Goal: Task Accomplishment & Management: Complete application form

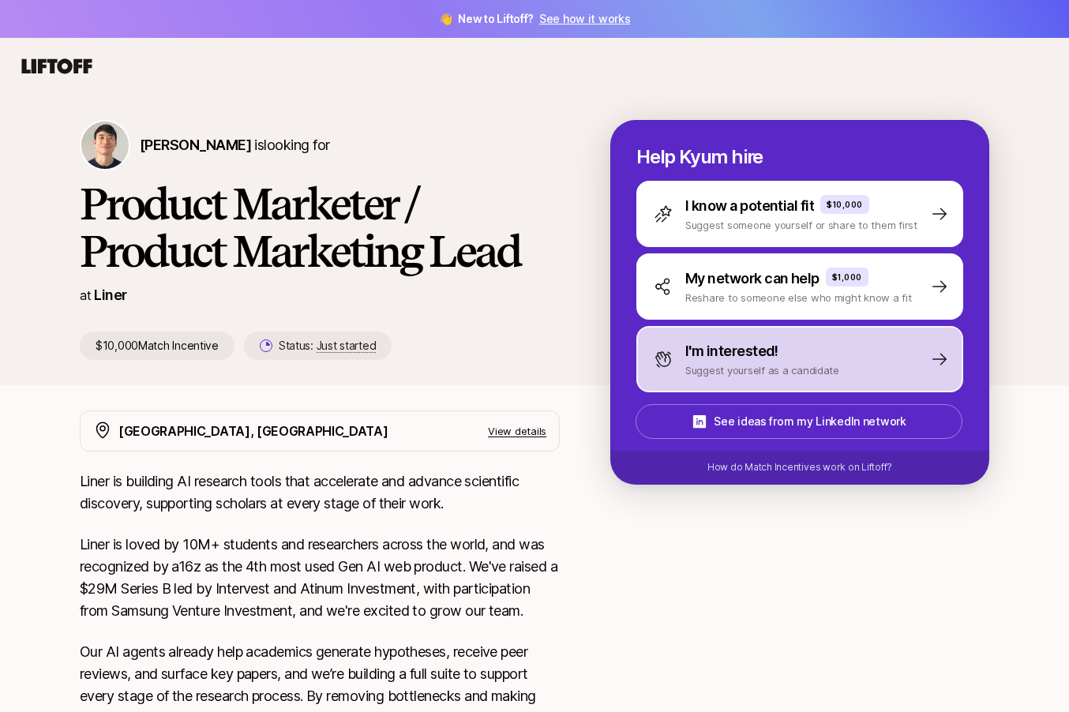
click at [710, 355] on p "I'm interested!" at bounding box center [731, 351] width 93 height 22
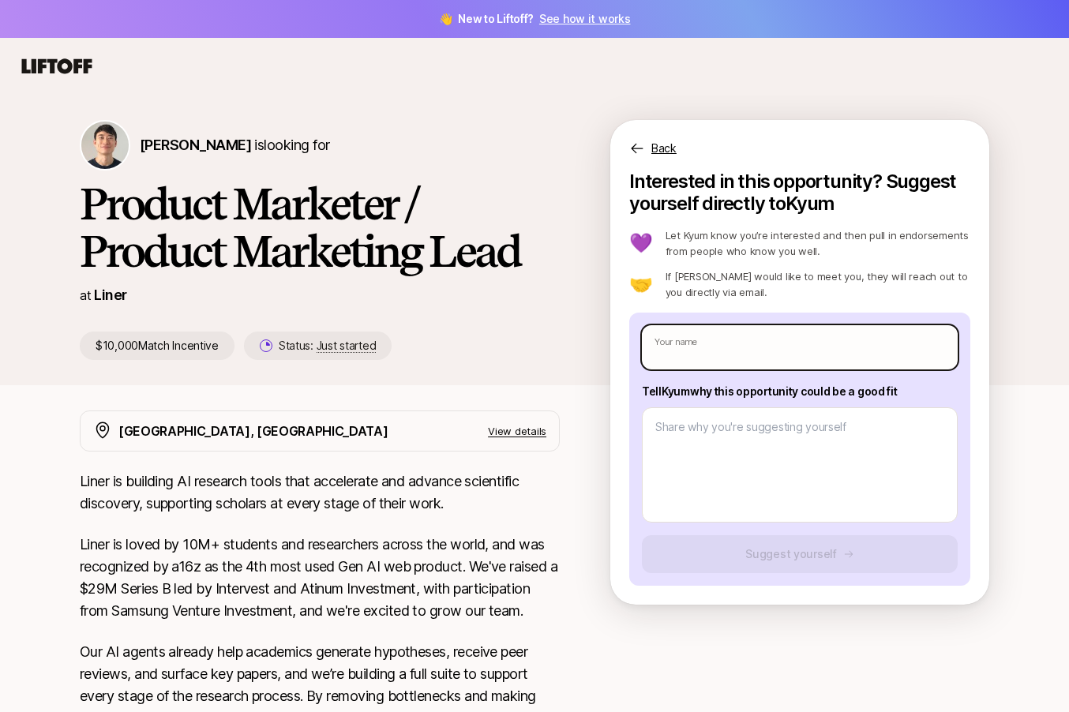
click at [721, 354] on input "text" at bounding box center [800, 347] width 316 height 44
type textarea "x"
type input "M"
type textarea "x"
type input "Ma"
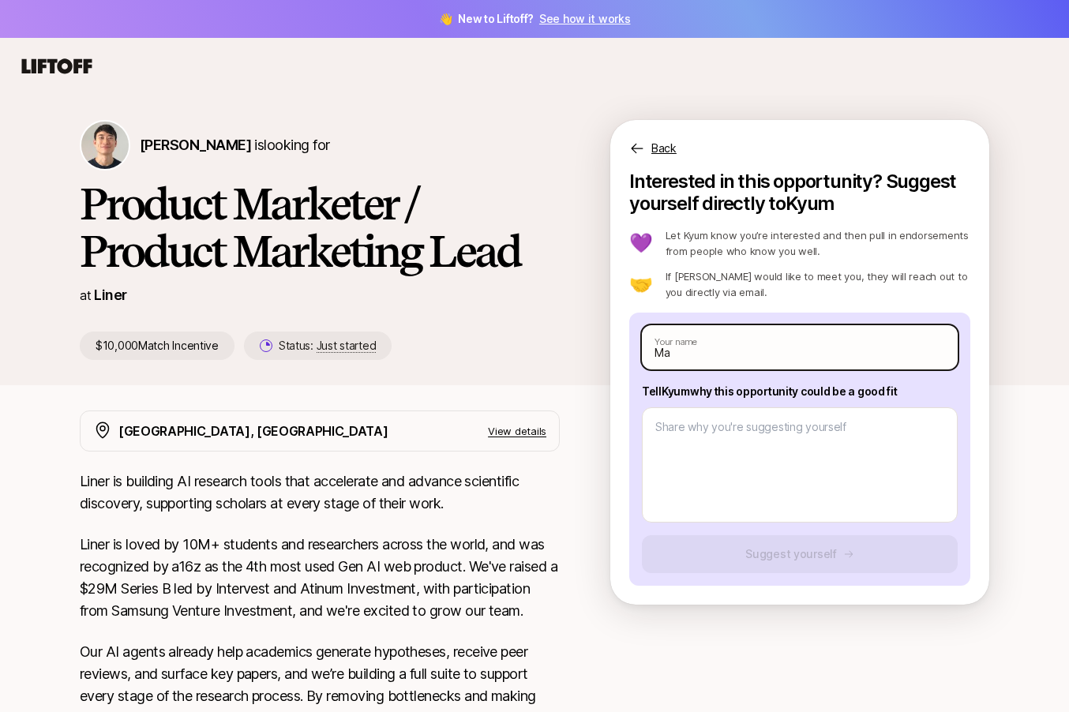
type textarea "x"
type input "Mari"
type textarea "x"
type input "Marina"
type textarea "x"
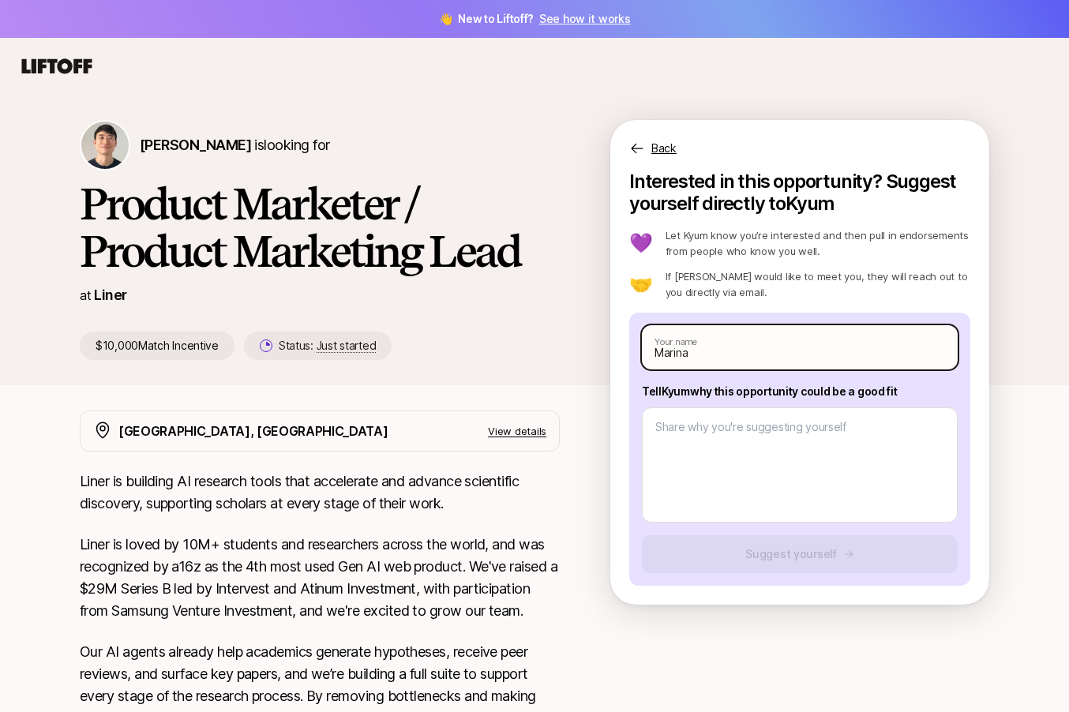
type input "Marina"
type textarea "x"
type input "[PERSON_NAME]"
type textarea "x"
type input "[PERSON_NAME]"
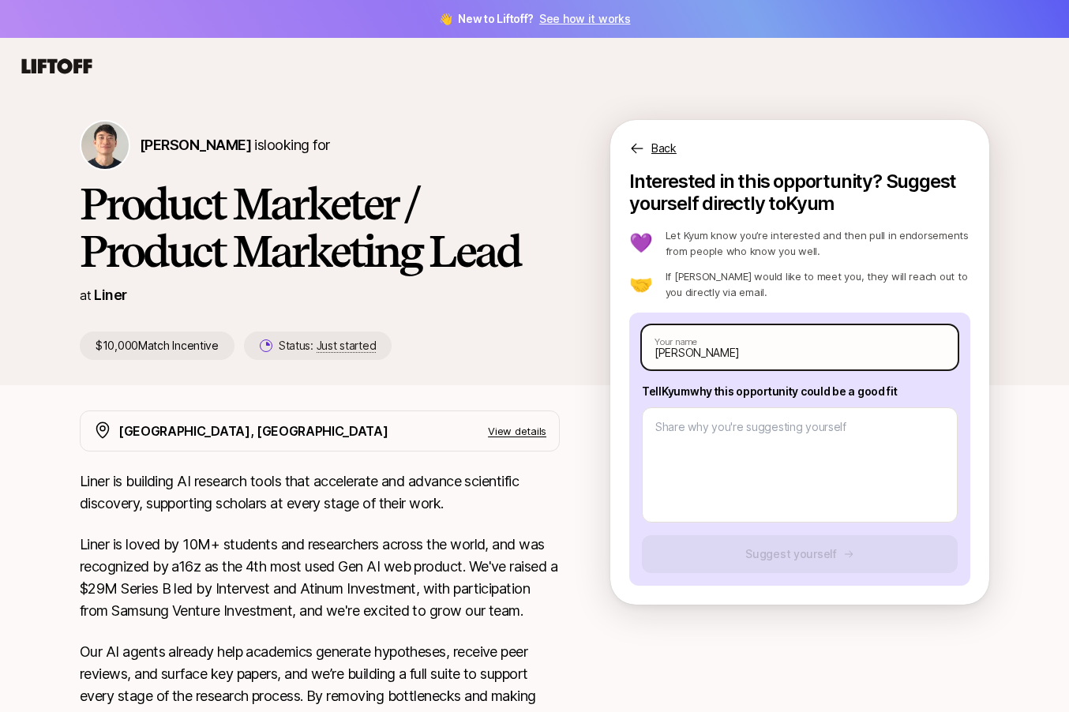
type textarea "x"
type input "[PERSON_NAME]"
type textarea "x"
type input "[PERSON_NAME]"
type textarea "x"
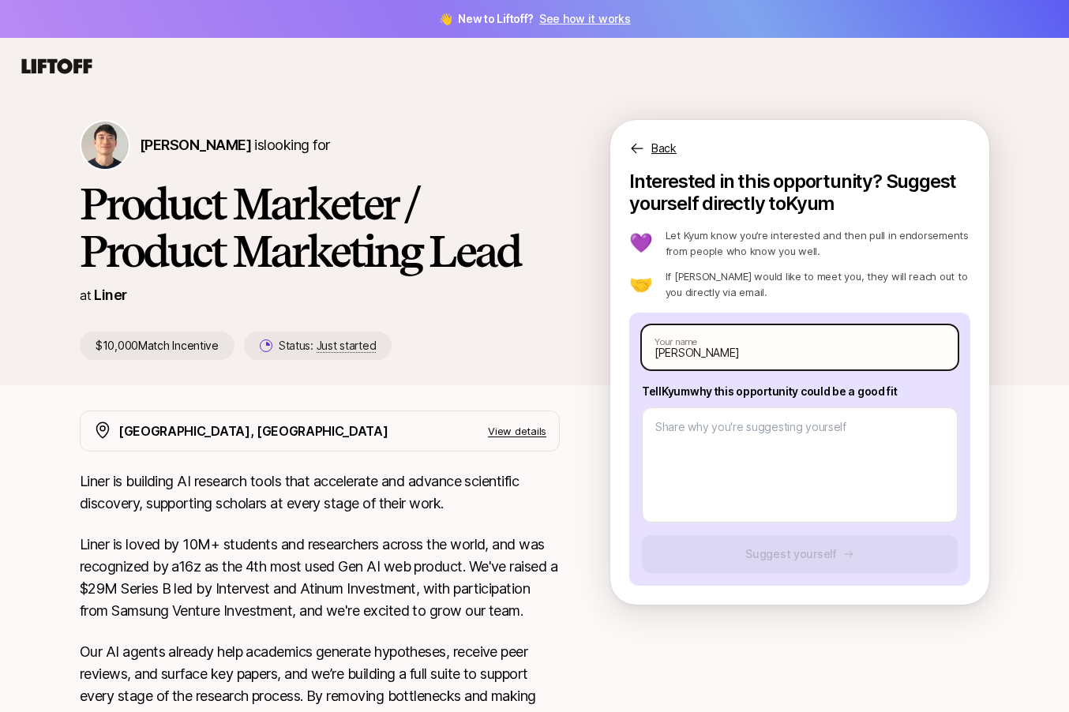
type input "[PERSON_NAME]"
type textarea "x"
type input "[PERSON_NAME]"
type textarea "x"
type input "[PERSON_NAME]"
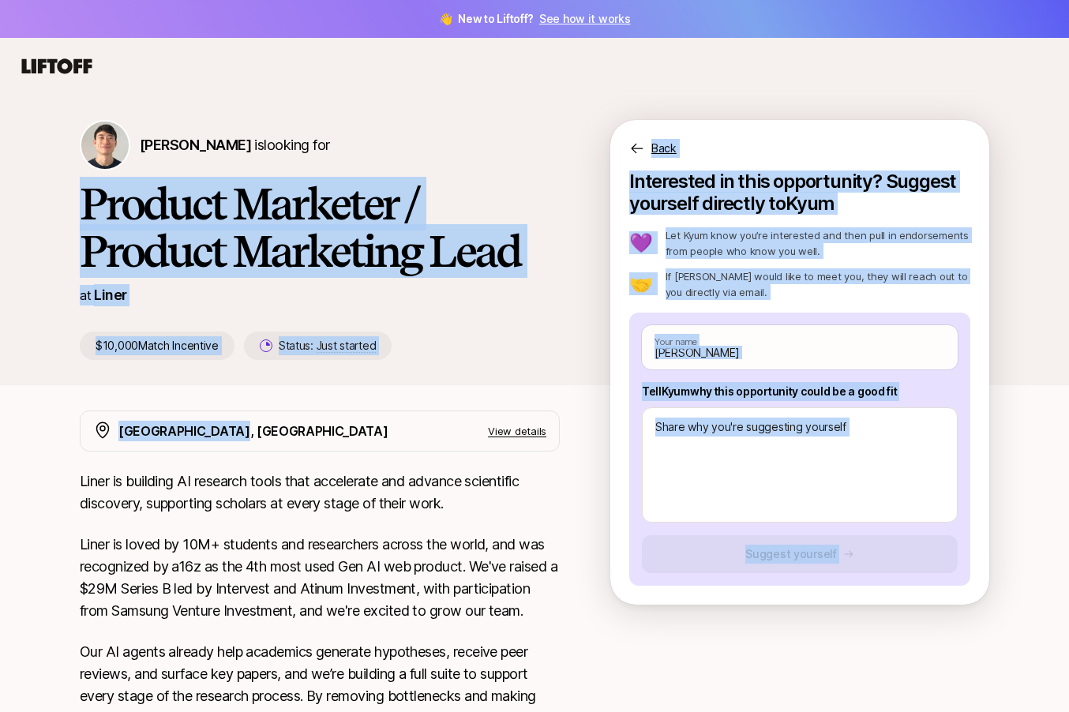
drag, startPoint x: 77, startPoint y: 205, endPoint x: 292, endPoint y: 468, distance: 339.4
click at [292, 468] on div "[PERSON_NAME] is looking for Product Marketer / Product Marketing Lead at Liner…" at bounding box center [534, 685] width 1069 height 1181
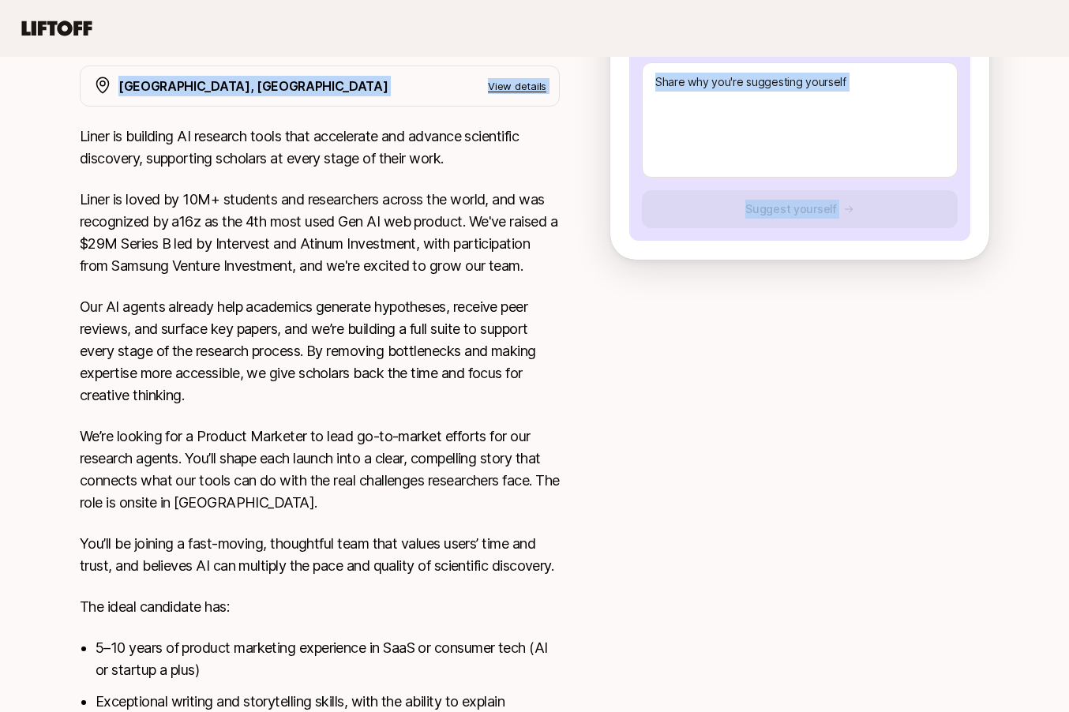
scroll to position [598, 0]
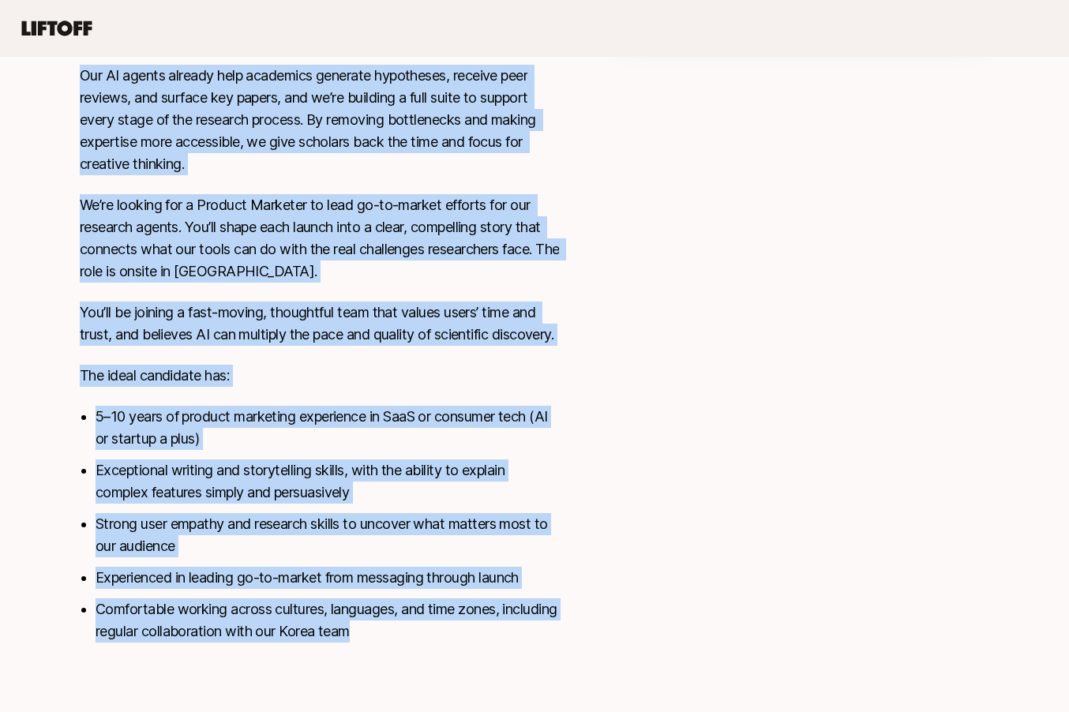
click at [441, 638] on li "Comfortable working across cultures, languages, and time zones, including regul…" at bounding box center [328, 620] width 464 height 44
copy div "Loremip Dolorsit / Ametcon Adipiscin Elit se Doeiu $34,808 Tempo Incididun Utla…"
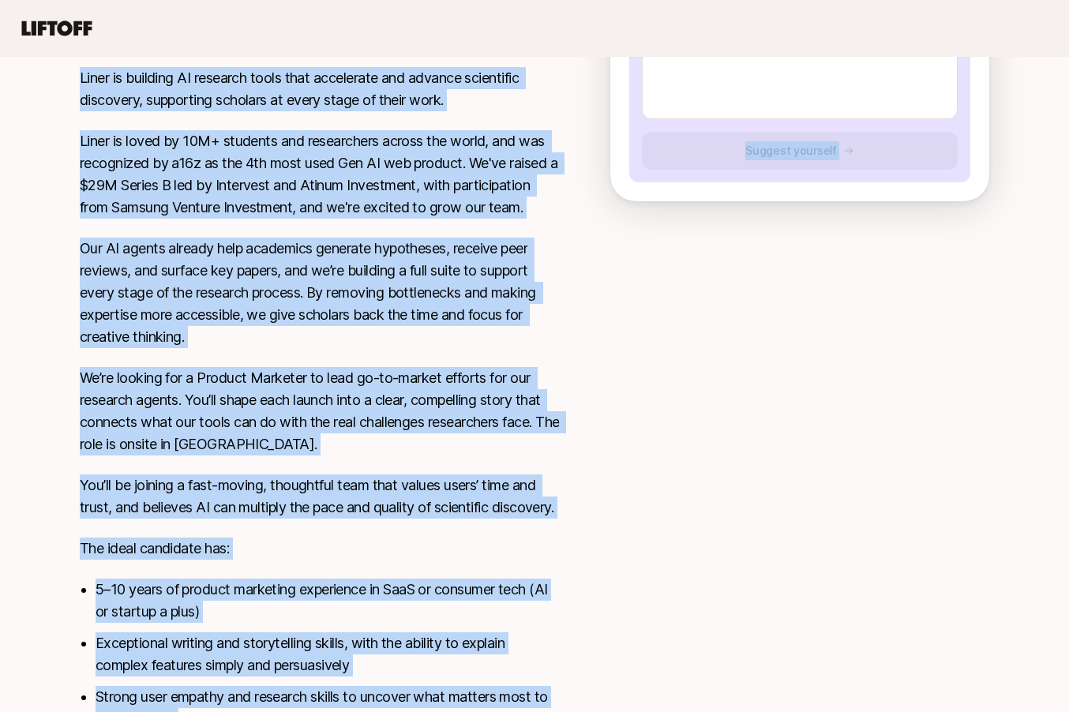
scroll to position [0, 0]
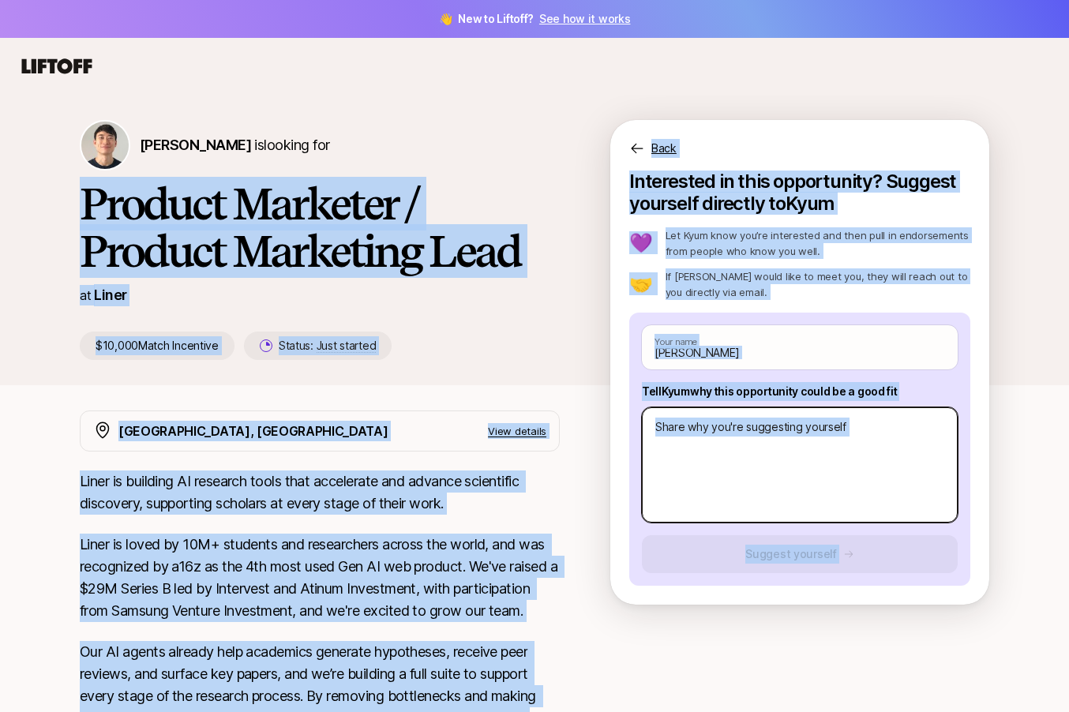
click at [763, 467] on textarea at bounding box center [800, 464] width 316 height 115
click at [757, 440] on textarea at bounding box center [800, 464] width 316 height 115
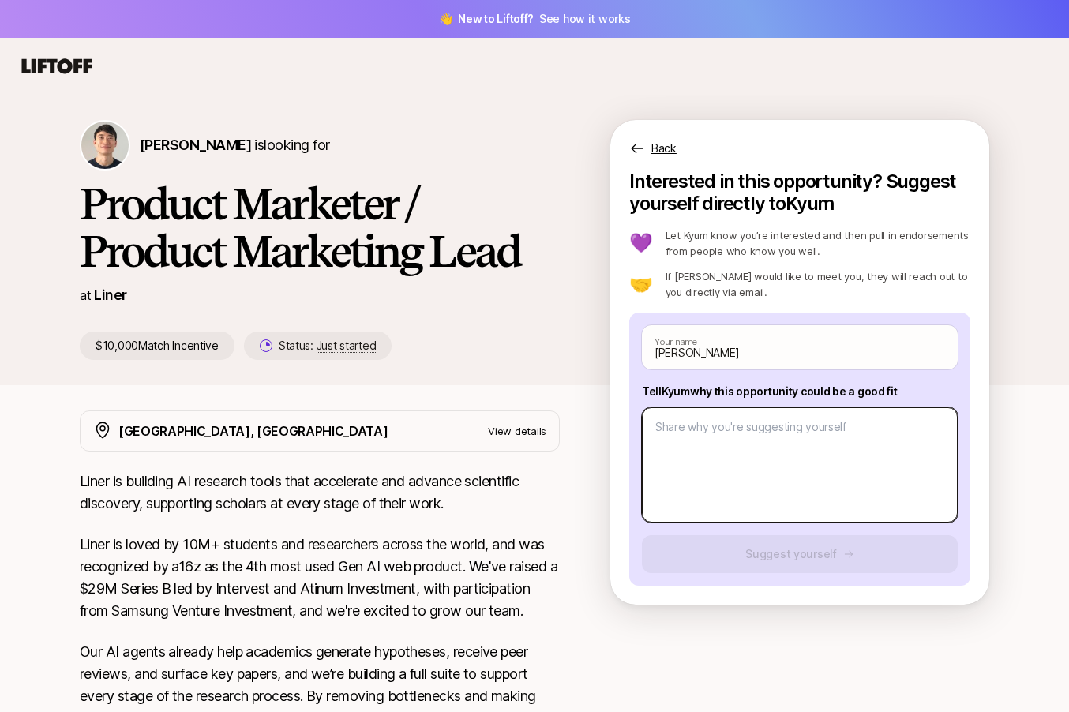
paste textarea "Lore Ipsu dol sit Ametc Adip, E’s doeiusm te incidid utlabo etd mag Aliquae Adm…"
type textarea "x"
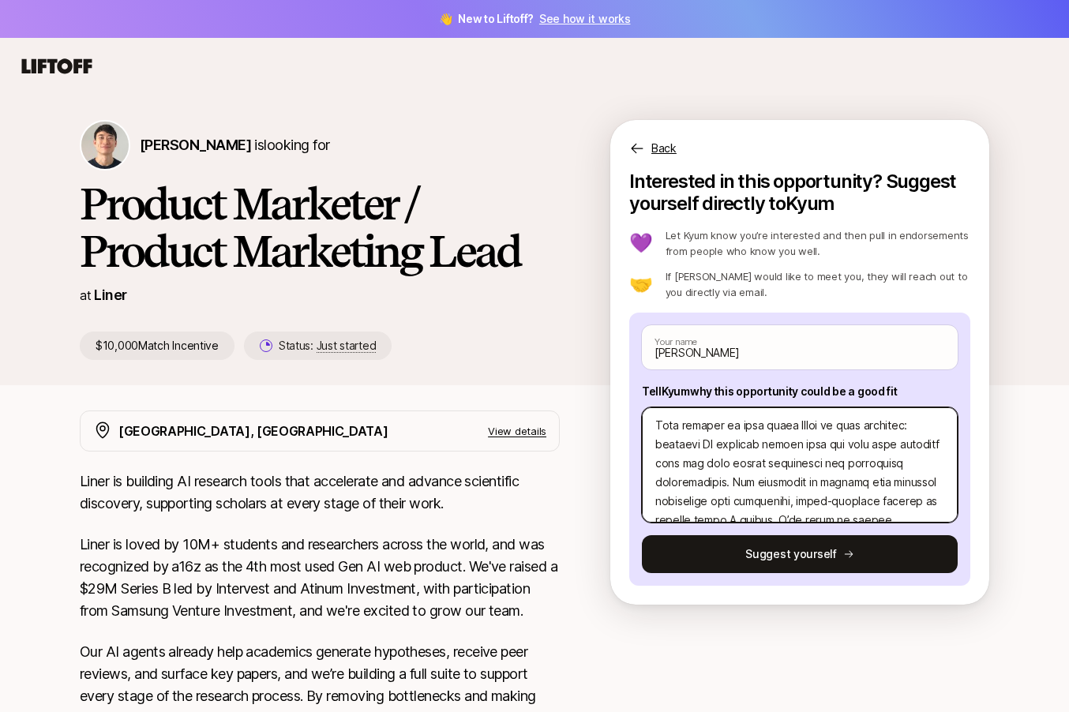
scroll to position [511, 0]
type textarea "Lore Ipsu dol sit Ametc Adip, E’s doeiusm te incidid utlabo etd mag Aliquae Adm…"
paste textarea "lorem ips dol Sitamet Consecte adip el Seddo. Eiusmo tempo inc utla etd magna a…"
type textarea "x"
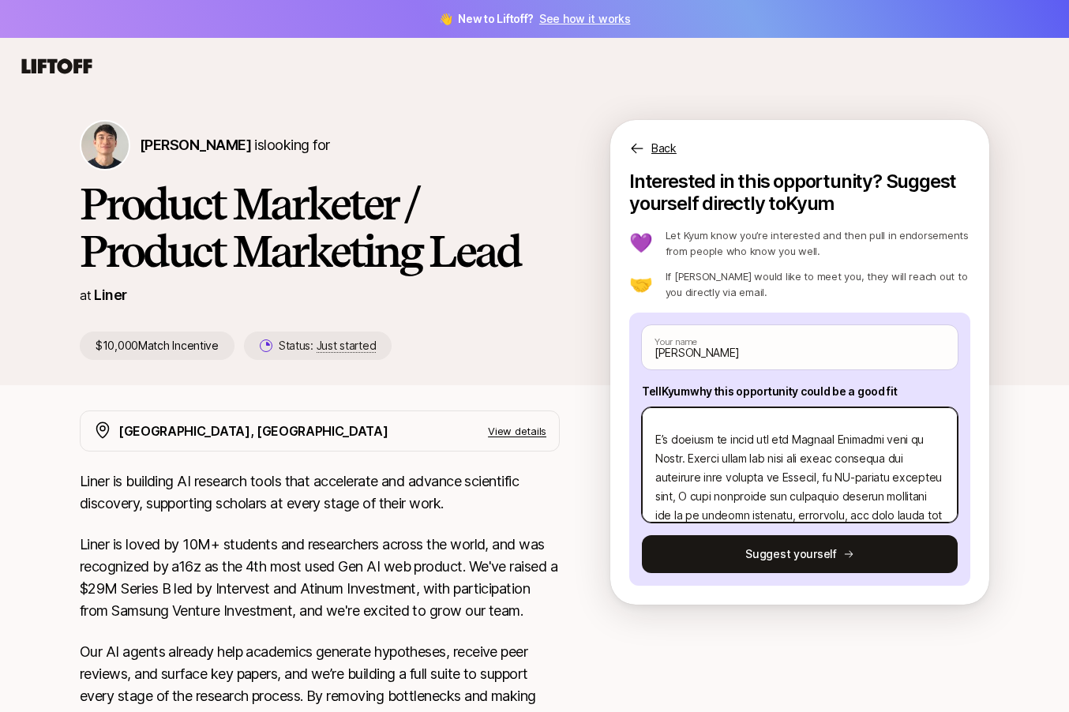
scroll to position [0, 0]
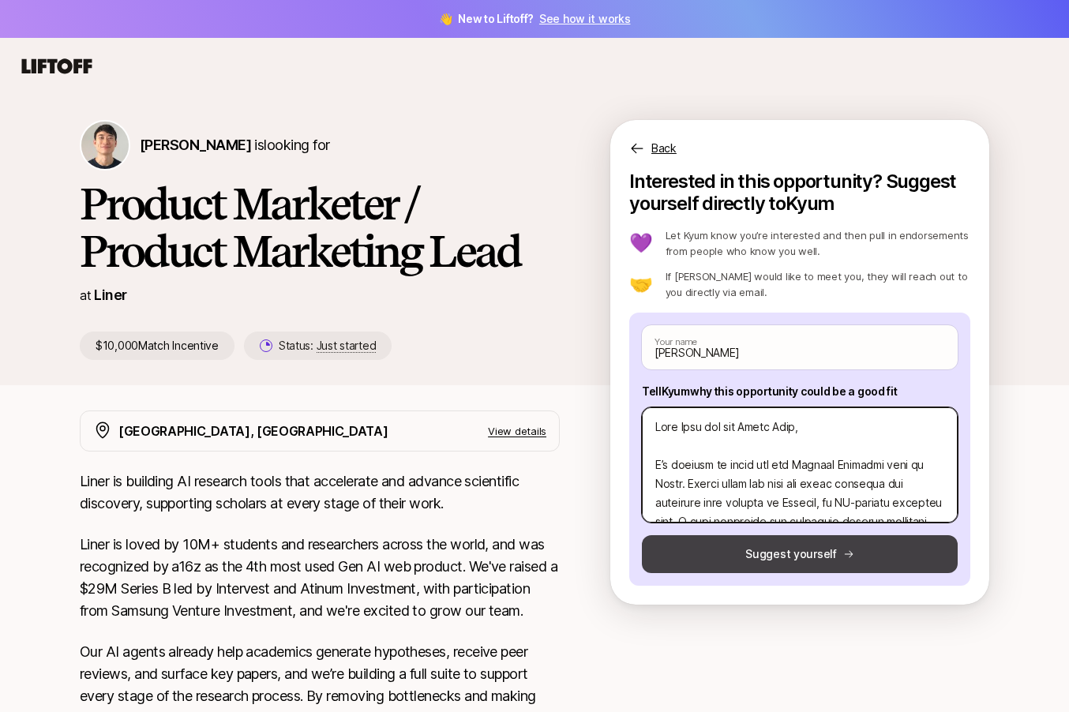
type textarea "Lore Ipsu dol sit Ametc Adip, E’s doeiusm te incid utl etd Magnaal Enimadmi ven…"
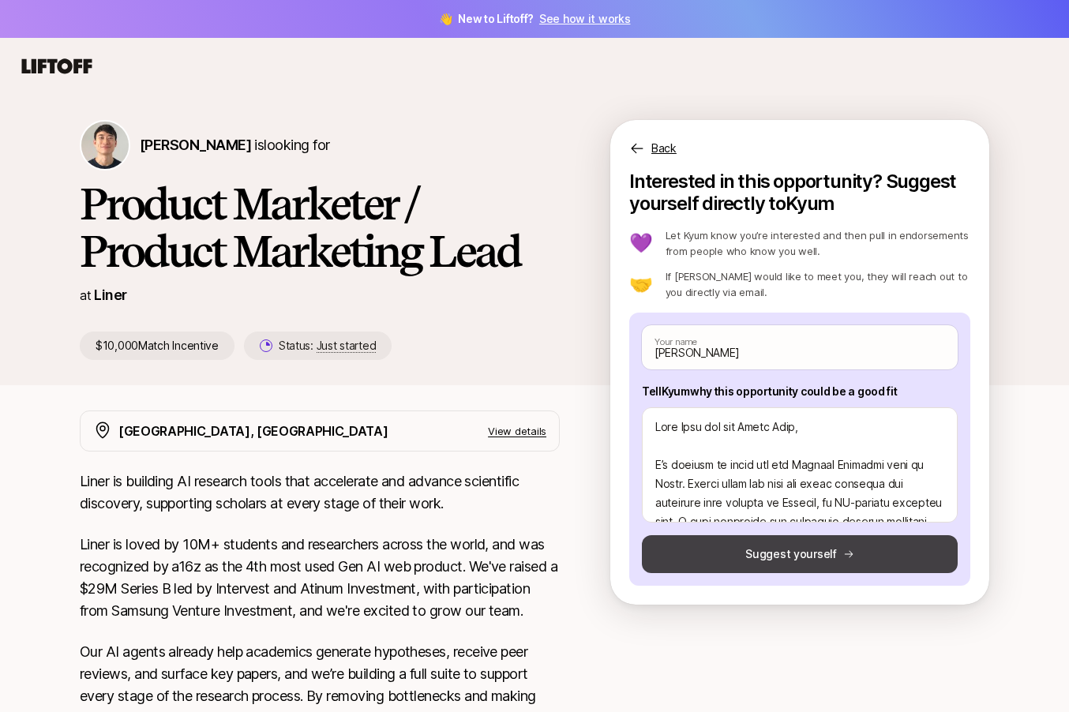
click at [811, 559] on button "Suggest yourself" at bounding box center [800, 554] width 316 height 38
type textarea "x"
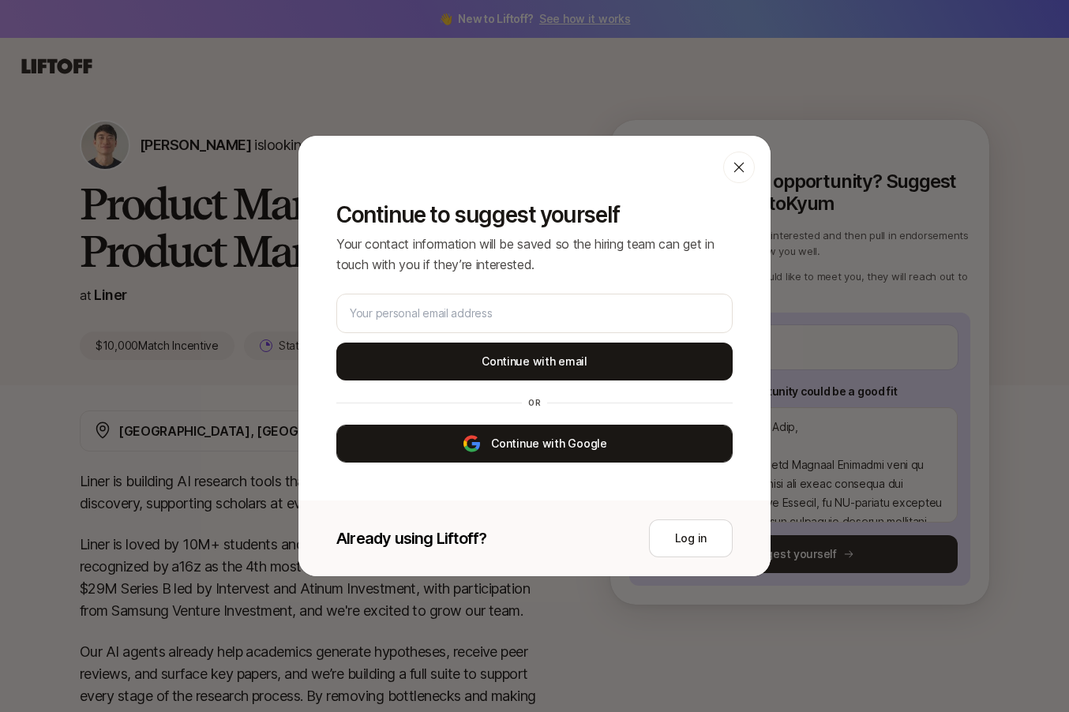
click at [559, 451] on button "Continue with Google" at bounding box center [534, 444] width 396 height 38
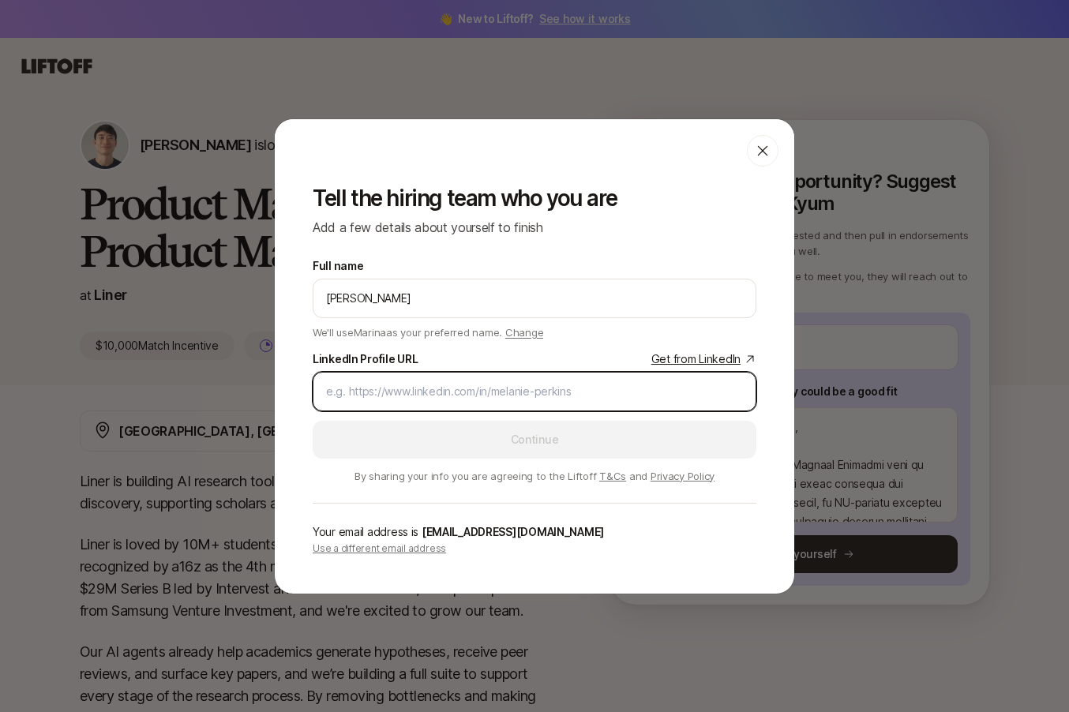
paste input "[URL][DOMAIN_NAME]"
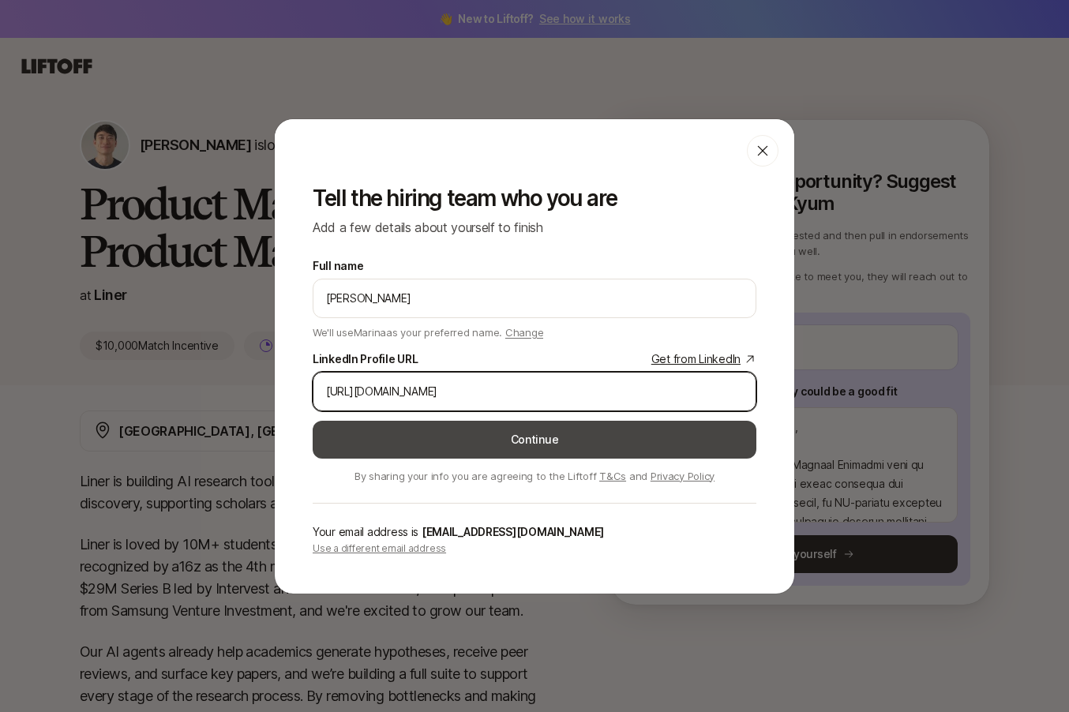
type input "[URL][DOMAIN_NAME]"
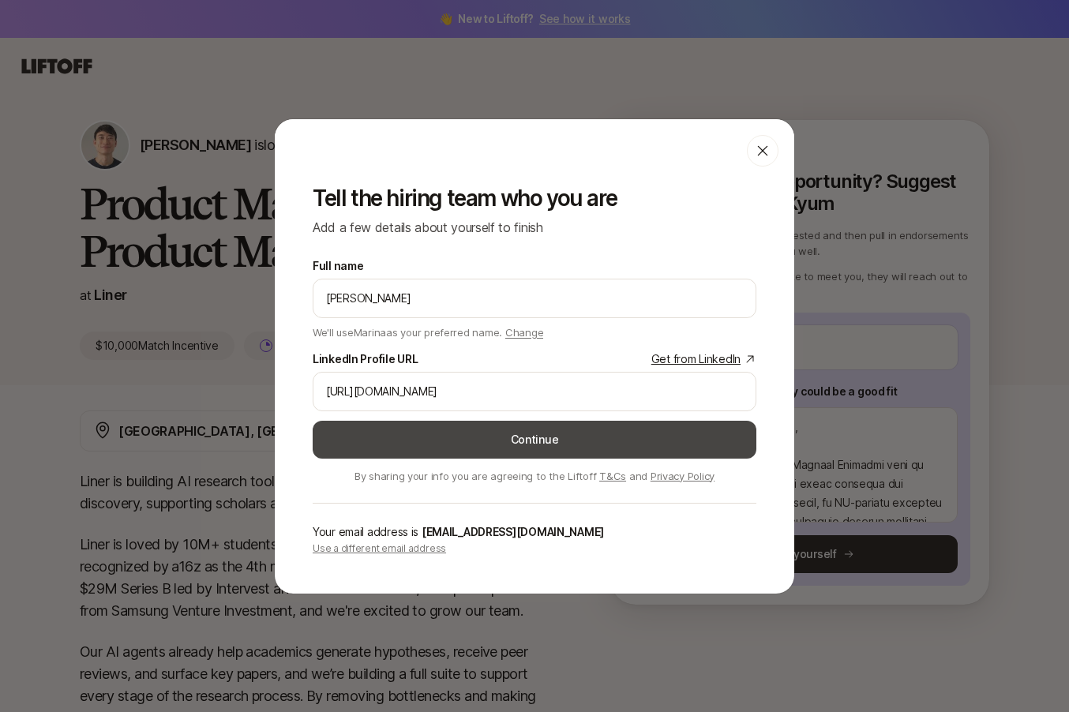
click at [468, 450] on button "Continue" at bounding box center [535, 440] width 444 height 38
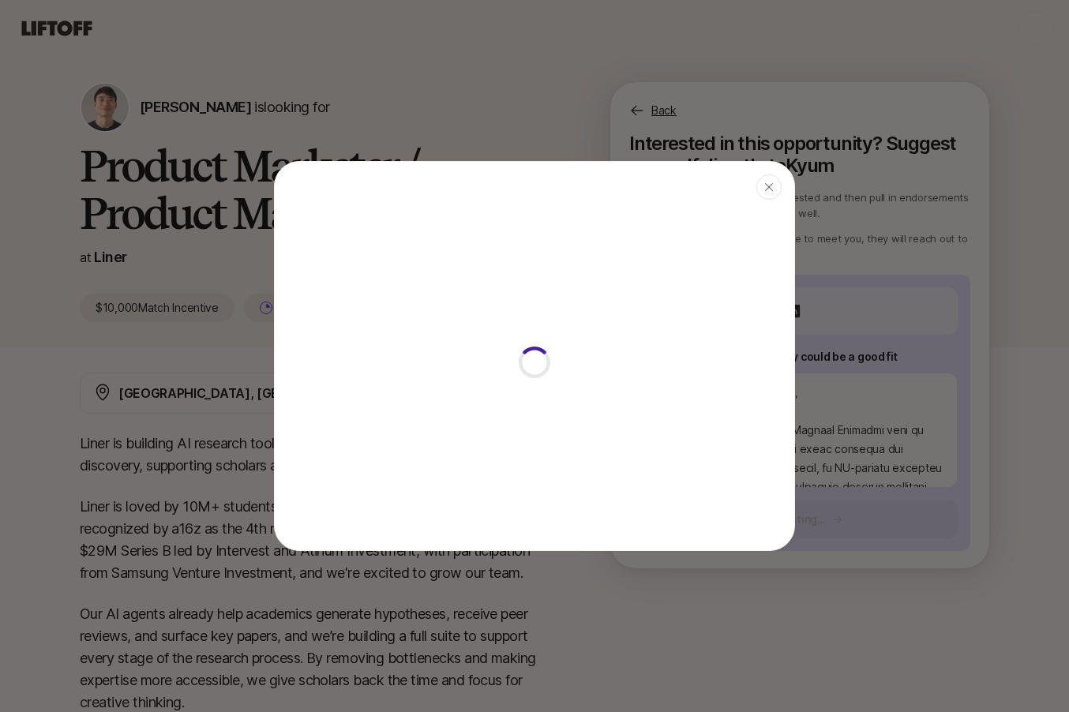
type textarea "x"
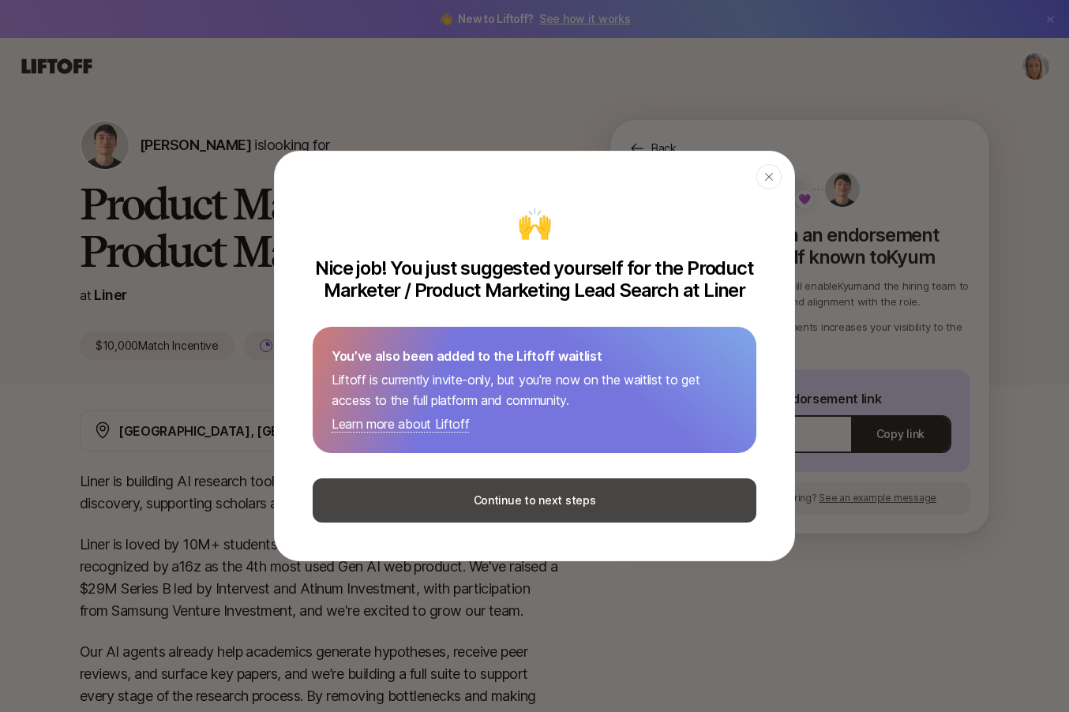
click at [542, 506] on button "Continue to next steps" at bounding box center [535, 500] width 444 height 44
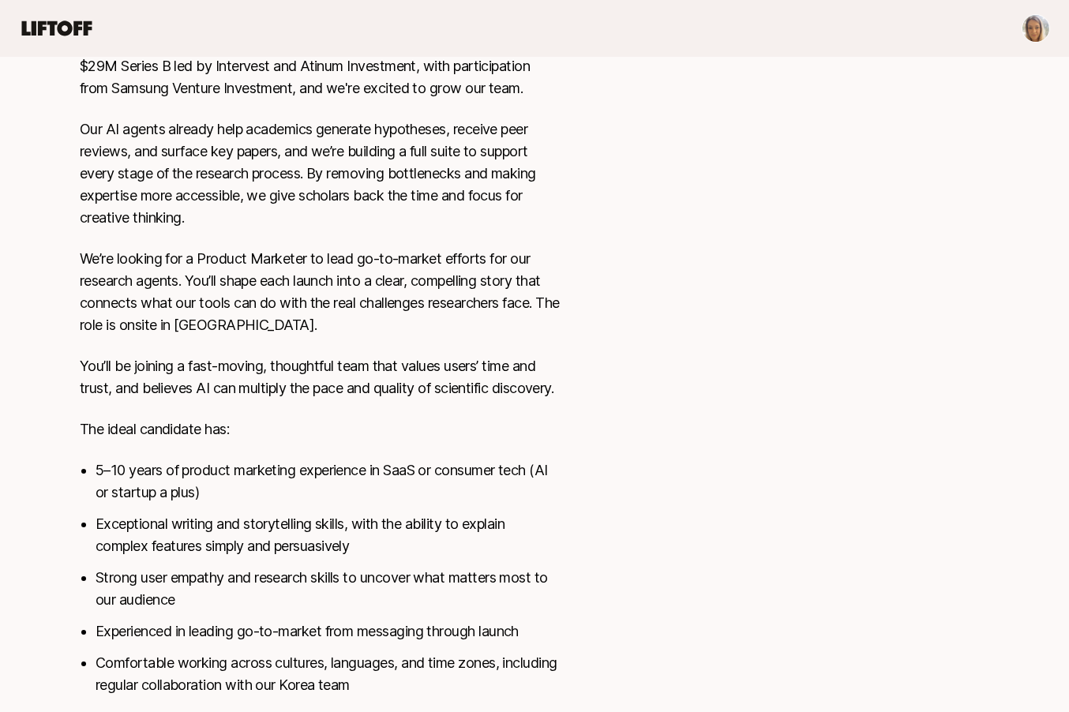
scroll to position [544, 0]
